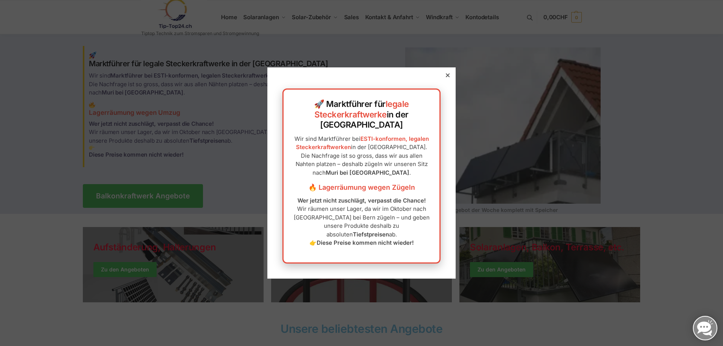
click at [446, 77] on icon at bounding box center [448, 75] width 4 height 4
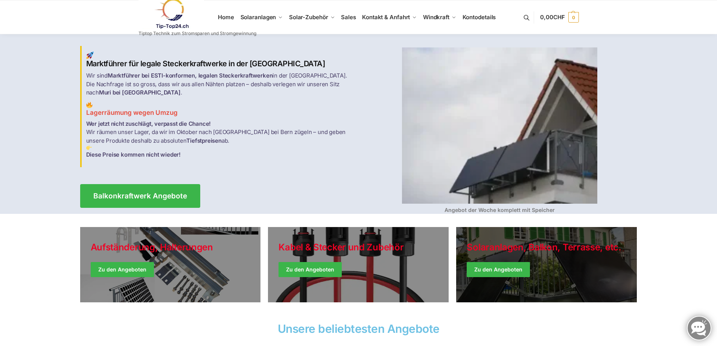
click at [511, 268] on link "Winter Jackets" at bounding box center [546, 264] width 181 height 75
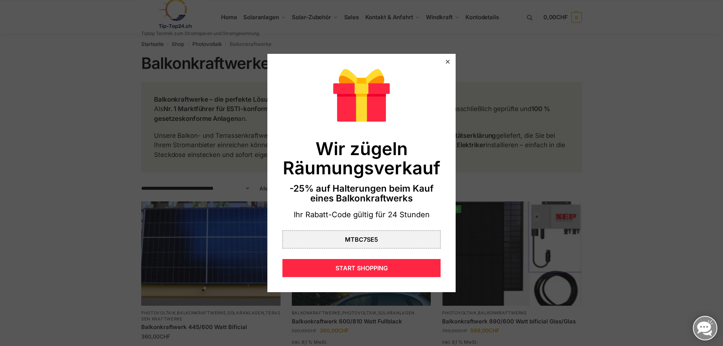
click at [446, 60] on icon at bounding box center [448, 62] width 4 height 4
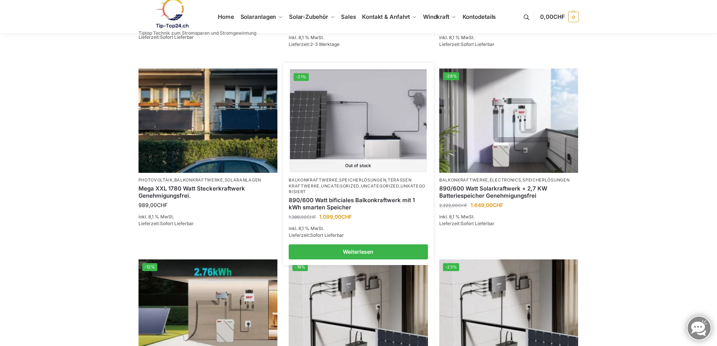
scroll to position [452, 0]
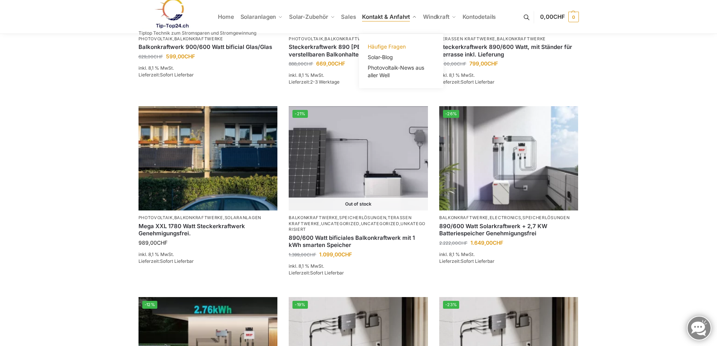
click at [388, 44] on span "Häufige Fragen" at bounding box center [387, 46] width 38 height 6
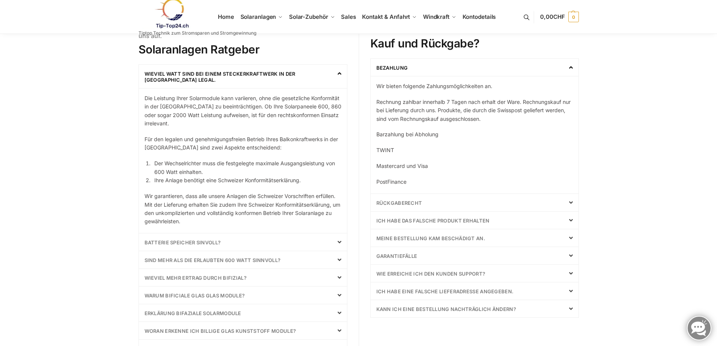
scroll to position [188, 0]
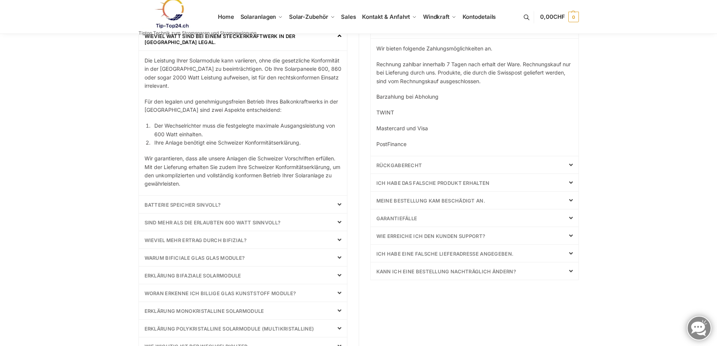
click at [159, 206] on link "Batterie Speicher Sinvoll?" at bounding box center [183, 205] width 76 height 6
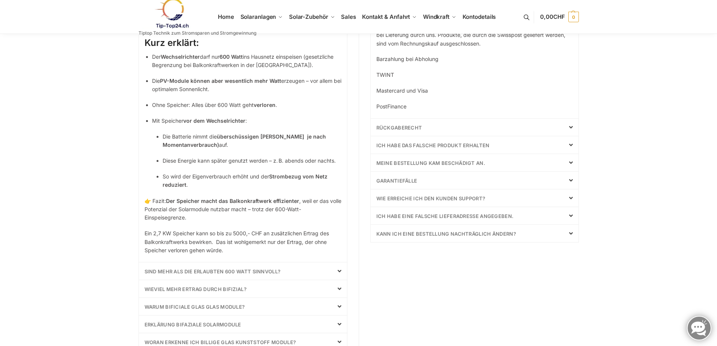
scroll to position [264, 0]
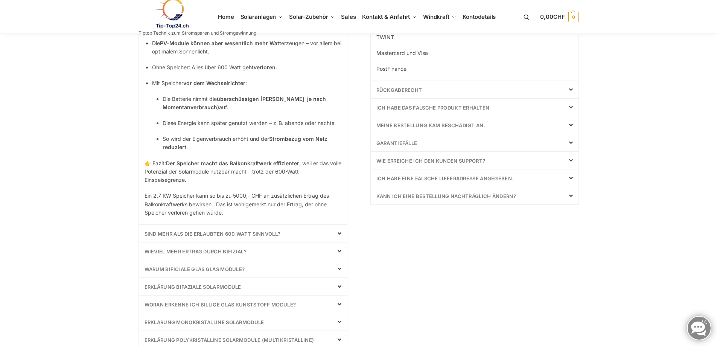
click at [166, 232] on link "Sind mehr als die erlaubten 600 Watt sinnvoll?" at bounding box center [213, 234] width 136 height 6
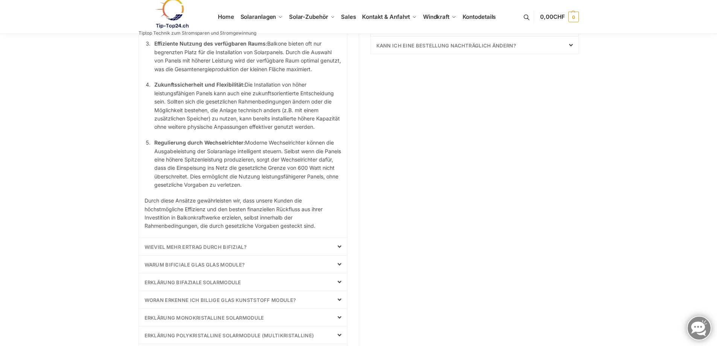
scroll to position [490, 0]
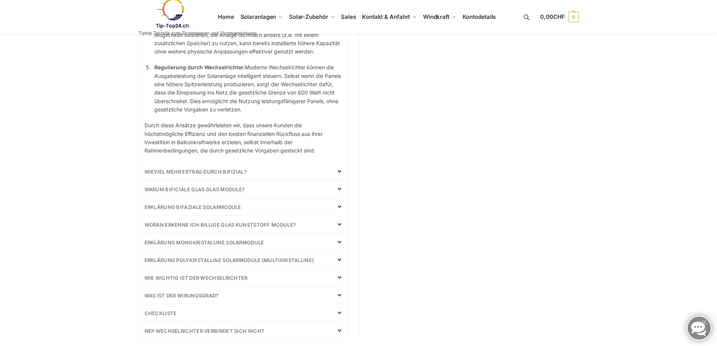
click at [199, 169] on link "Wieviel mehr Ertrag durch bifizial?" at bounding box center [196, 172] width 102 height 6
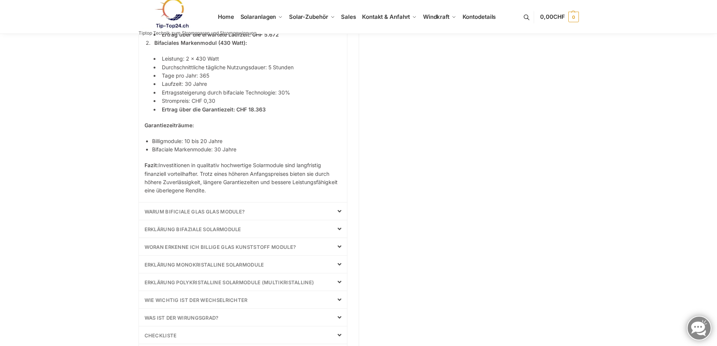
scroll to position [545, 0]
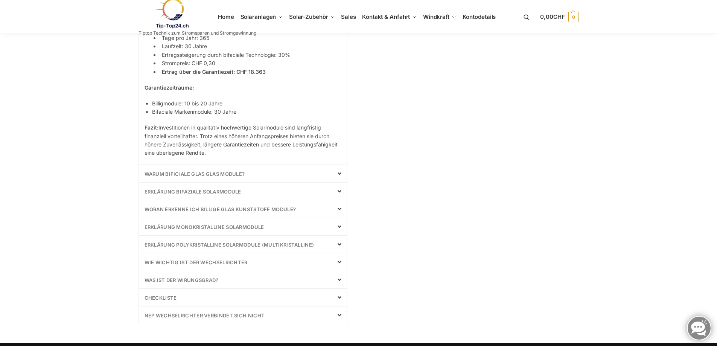
click at [173, 171] on link "Warum bificiale Glas Glas Module?" at bounding box center [195, 174] width 101 height 6
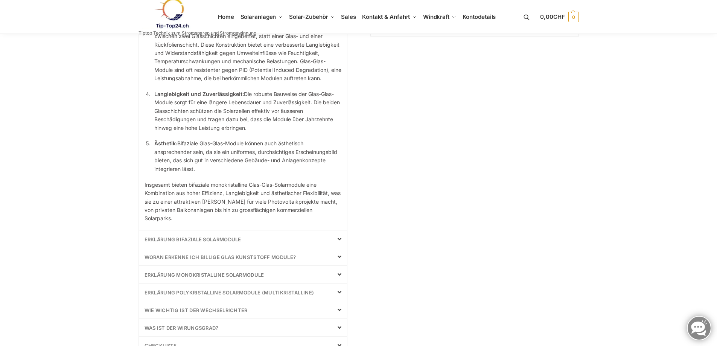
scroll to position [470, 0]
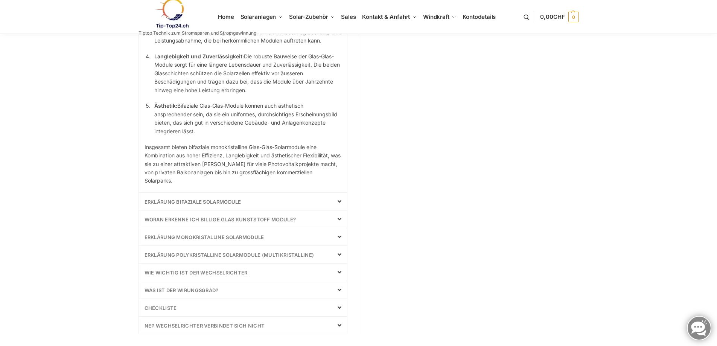
click at [160, 271] on link "Wie wichtig ist der Wechselrichter" at bounding box center [196, 273] width 103 height 6
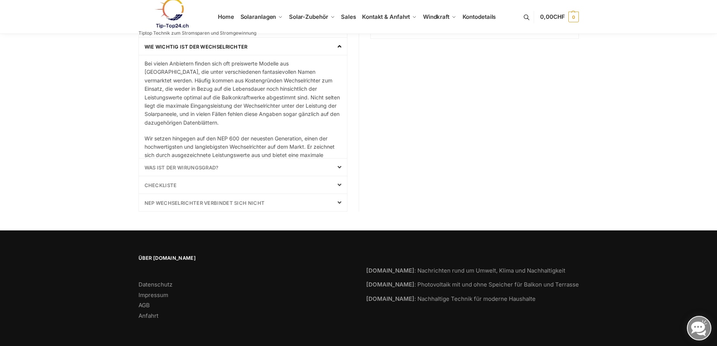
scroll to position [317, 0]
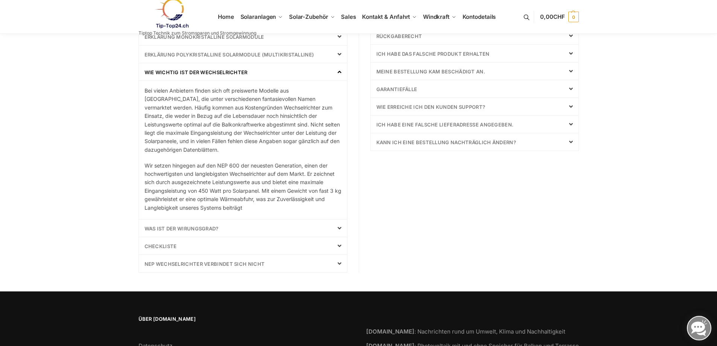
click at [155, 227] on link "Was ist der Wirungsgrad?" at bounding box center [182, 229] width 74 height 6
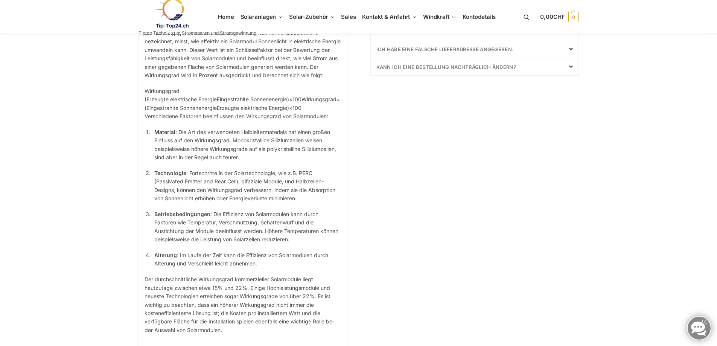
scroll to position [468, 0]
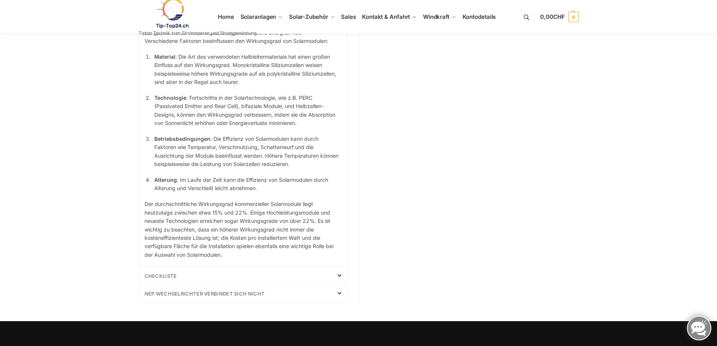
click at [157, 279] on link "Checkliste" at bounding box center [161, 276] width 32 height 6
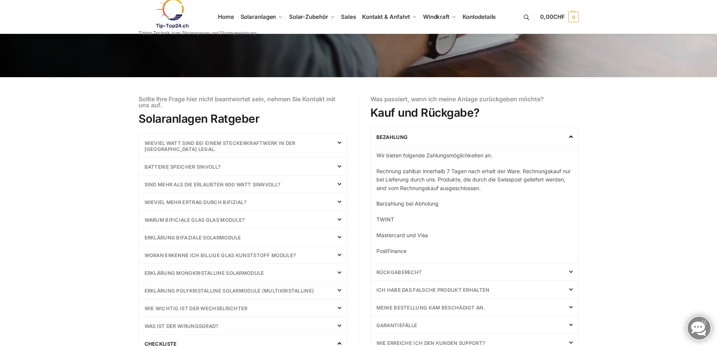
scroll to position [119, 0]
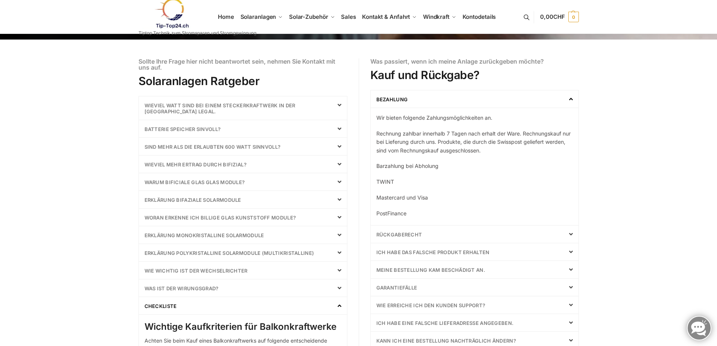
click at [399, 235] on link "Rückgaberecht" at bounding box center [400, 235] width 46 height 6
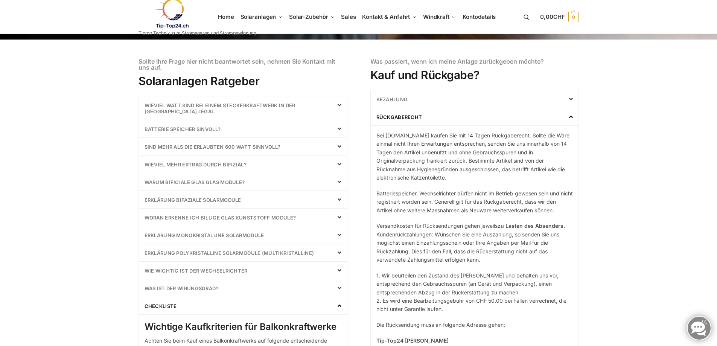
scroll to position [270, 0]
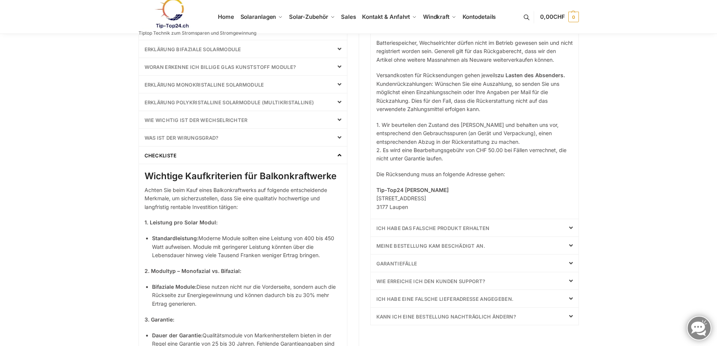
click at [396, 226] on link "Ich habe das falsche Produkt erhalten" at bounding box center [433, 228] width 113 height 6
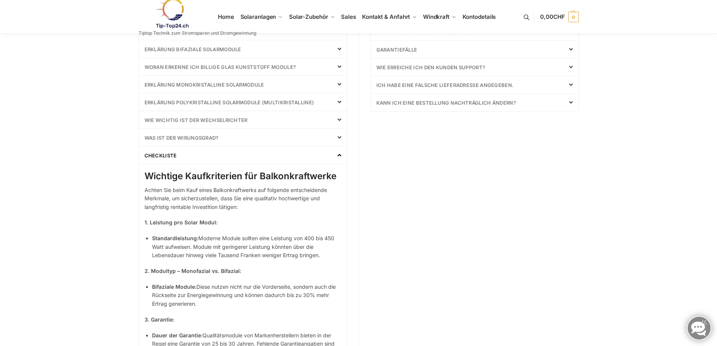
scroll to position [81, 0]
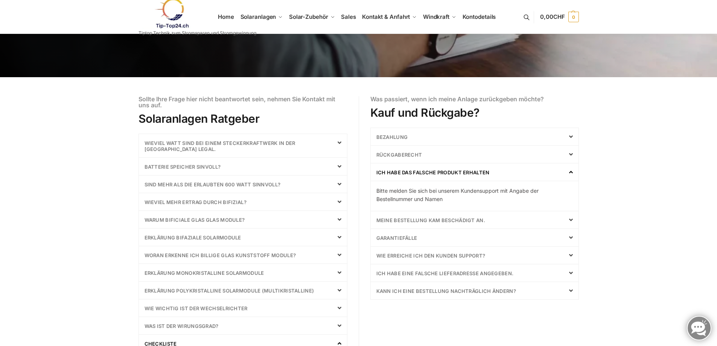
click at [406, 291] on link "Kann ich eine Bestellung nachträglich ändern?" at bounding box center [447, 291] width 140 height 6
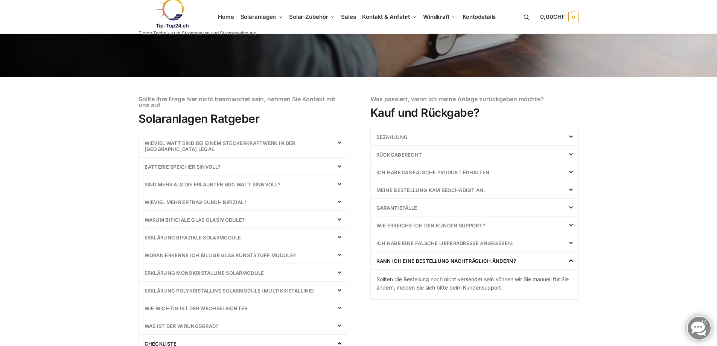
click at [393, 136] on link "Bezahlung" at bounding box center [393, 137] width 32 height 6
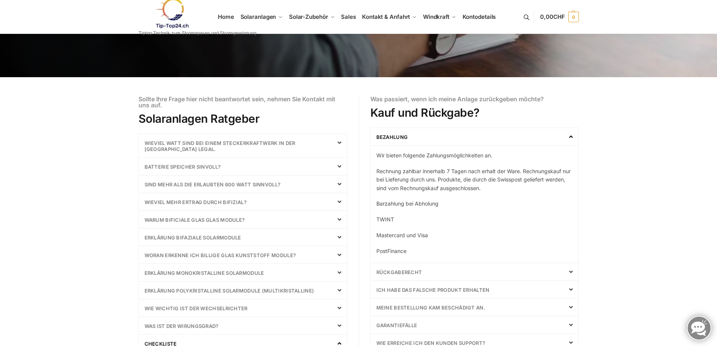
scroll to position [0, 0]
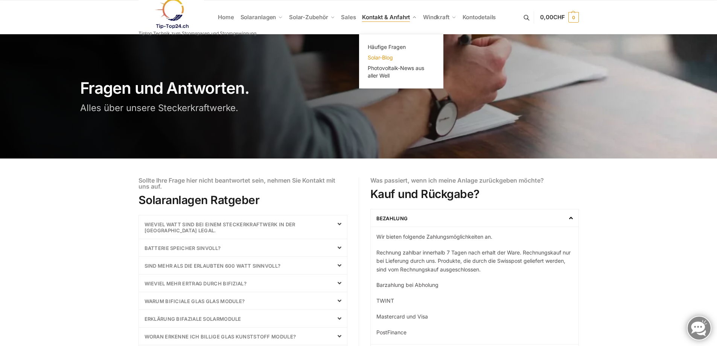
click at [384, 55] on span "Solar-Blog" at bounding box center [380, 57] width 25 height 6
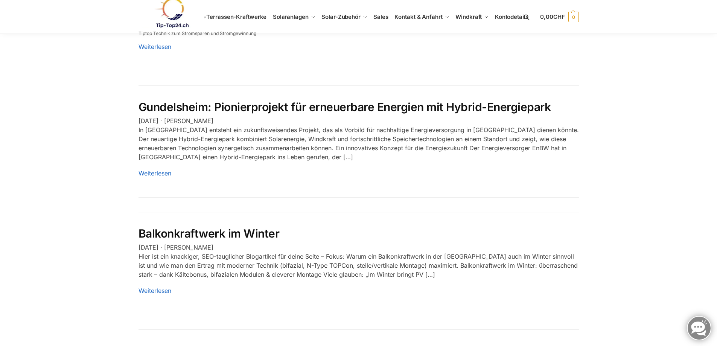
scroll to position [301, 0]
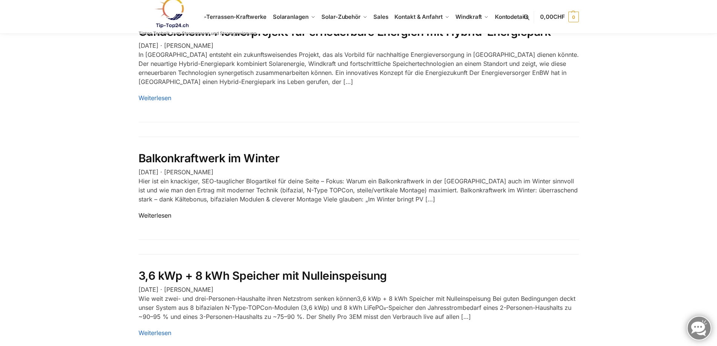
click at [155, 215] on link "Weiterlesen" at bounding box center [155, 216] width 33 height 8
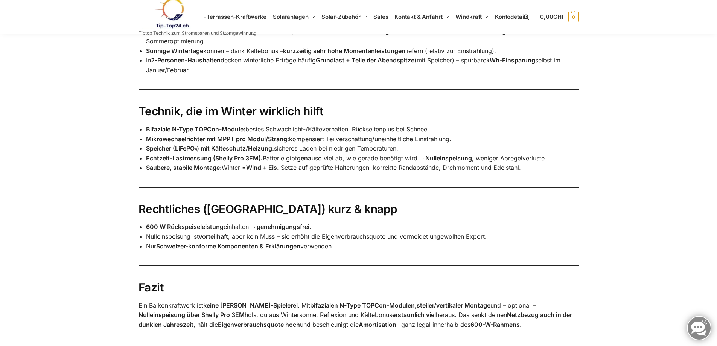
scroll to position [866, 0]
